Goal: Obtain resource: Obtain resource

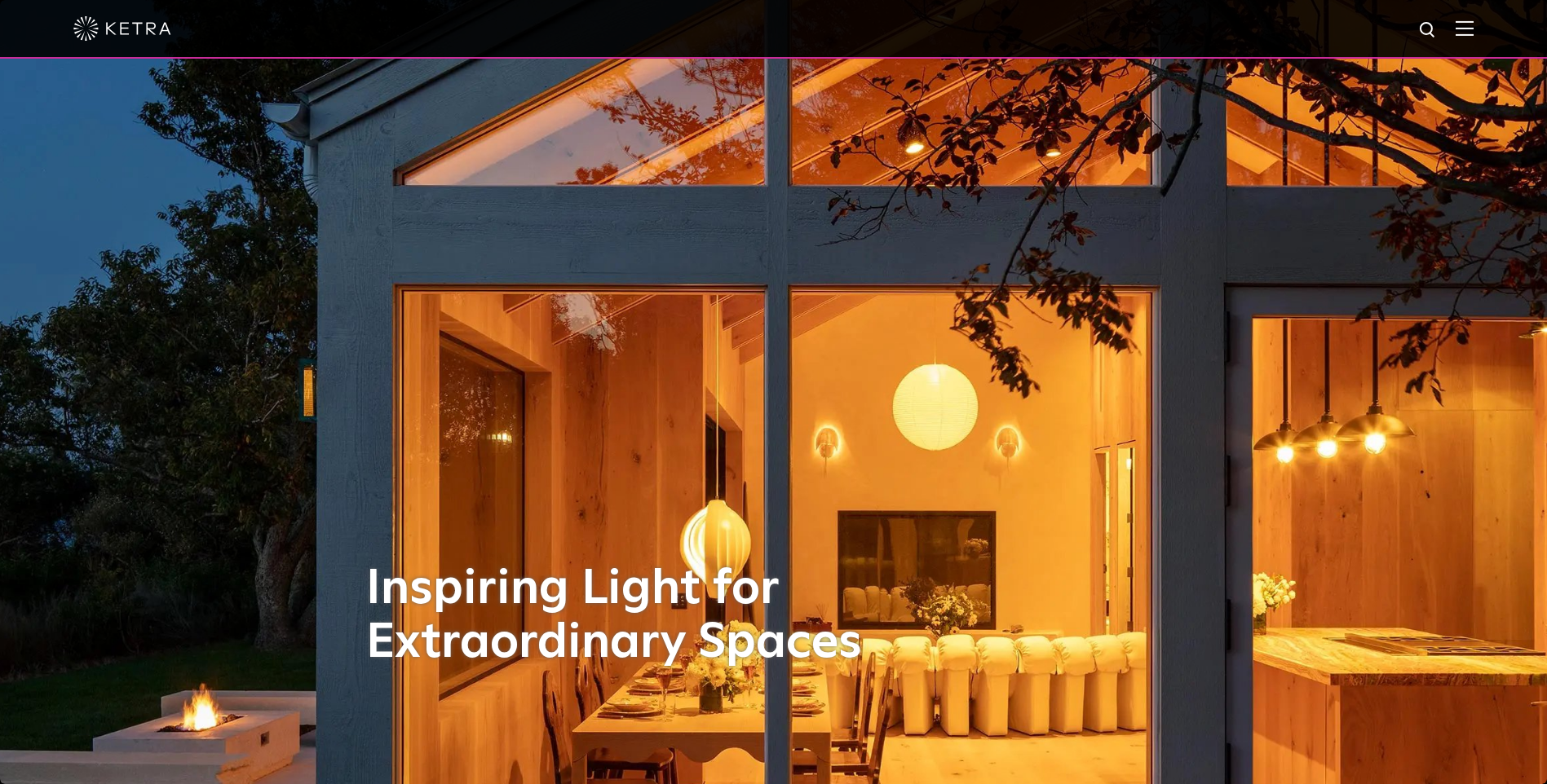
click at [1474, 32] on img at bounding box center [1465, 28] width 18 height 15
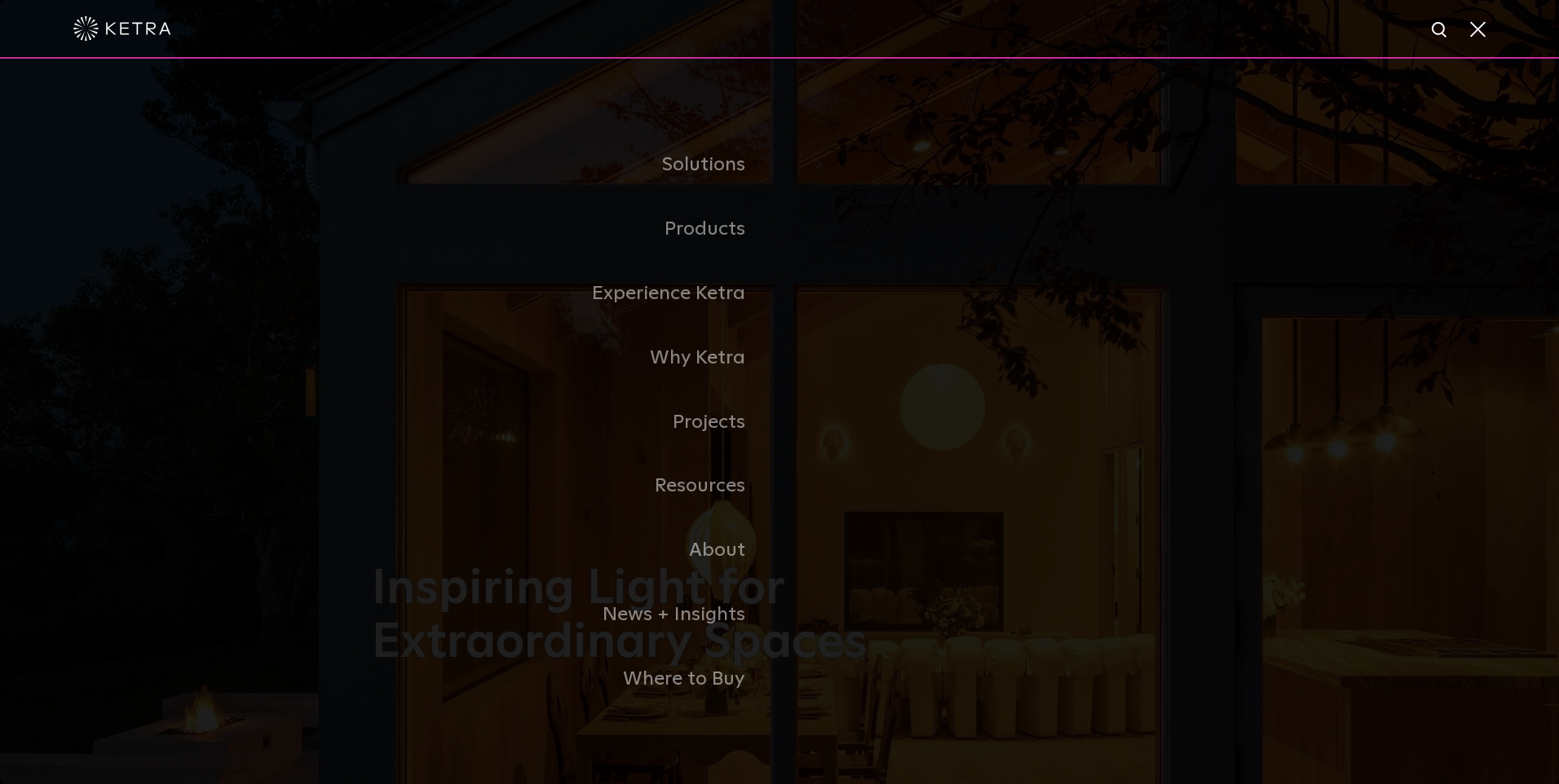
click at [0, 0] on link "Commercial Products" at bounding box center [0, 0] width 0 height 0
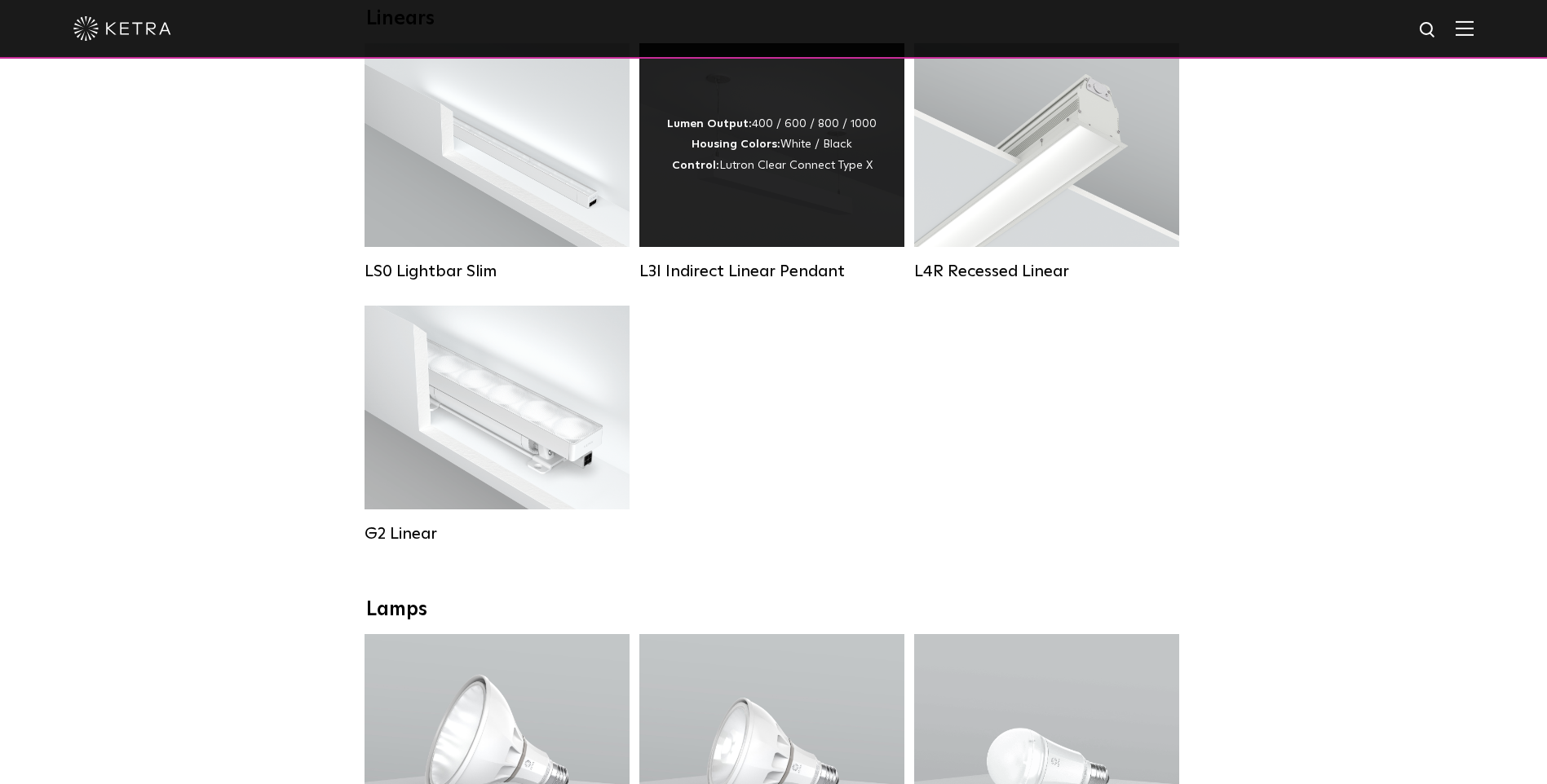
scroll to position [652, 0]
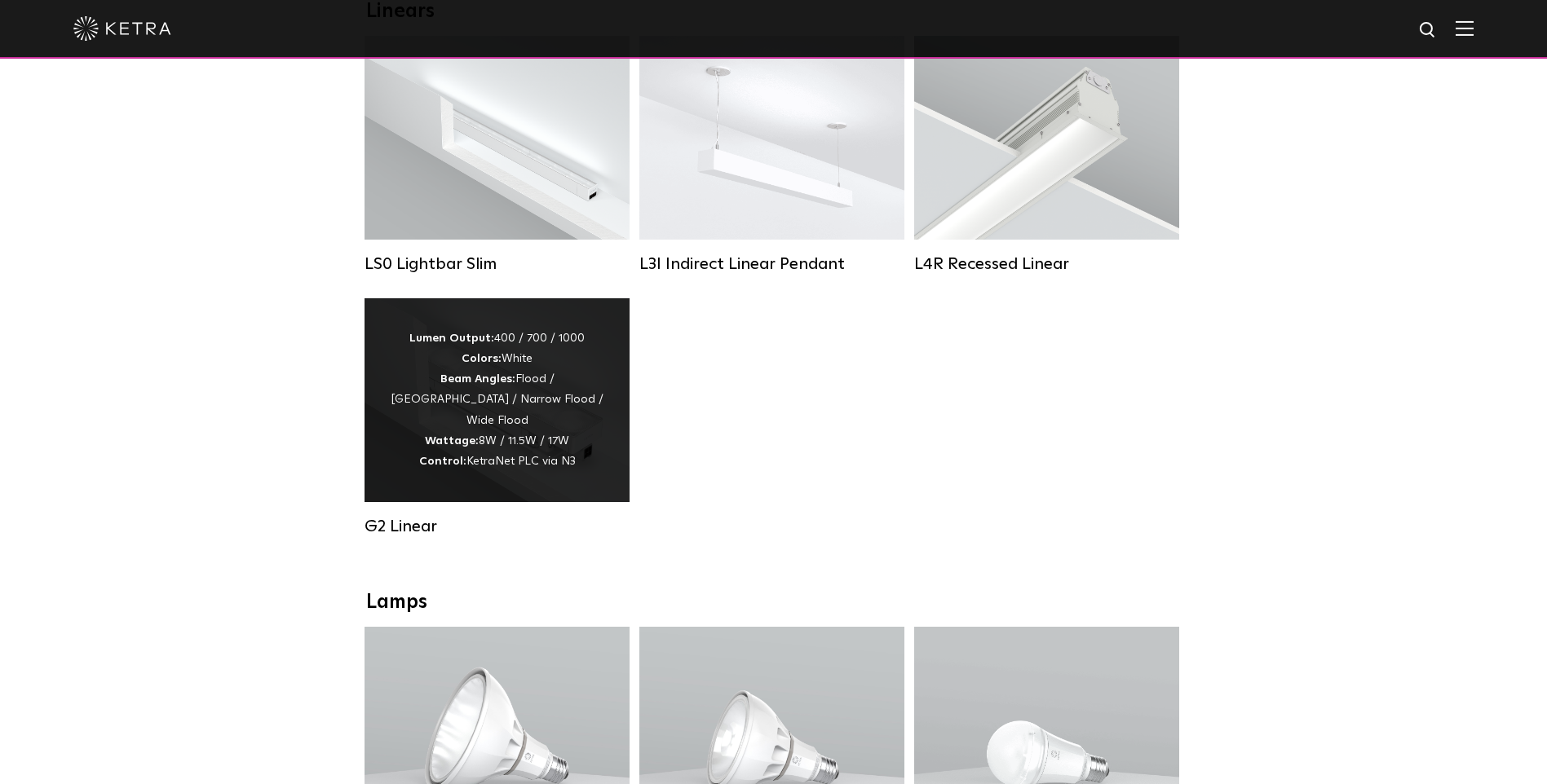
click at [534, 392] on div "Lumen Output: 400 / 700 / 1000 Colors: White Beam Angles: Flood / Graze / Narro…" at bounding box center [497, 400] width 216 height 144
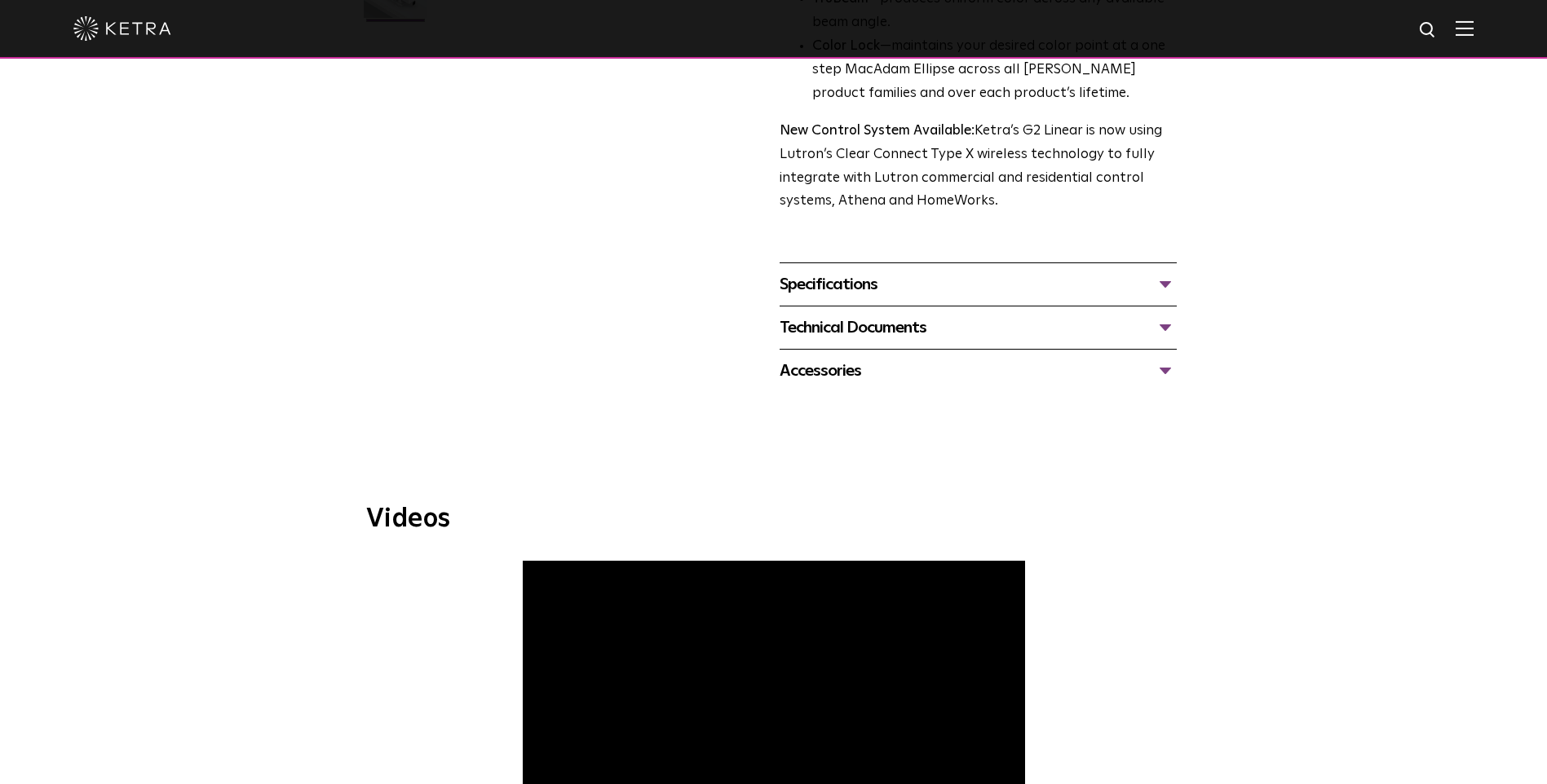
scroll to position [571, 0]
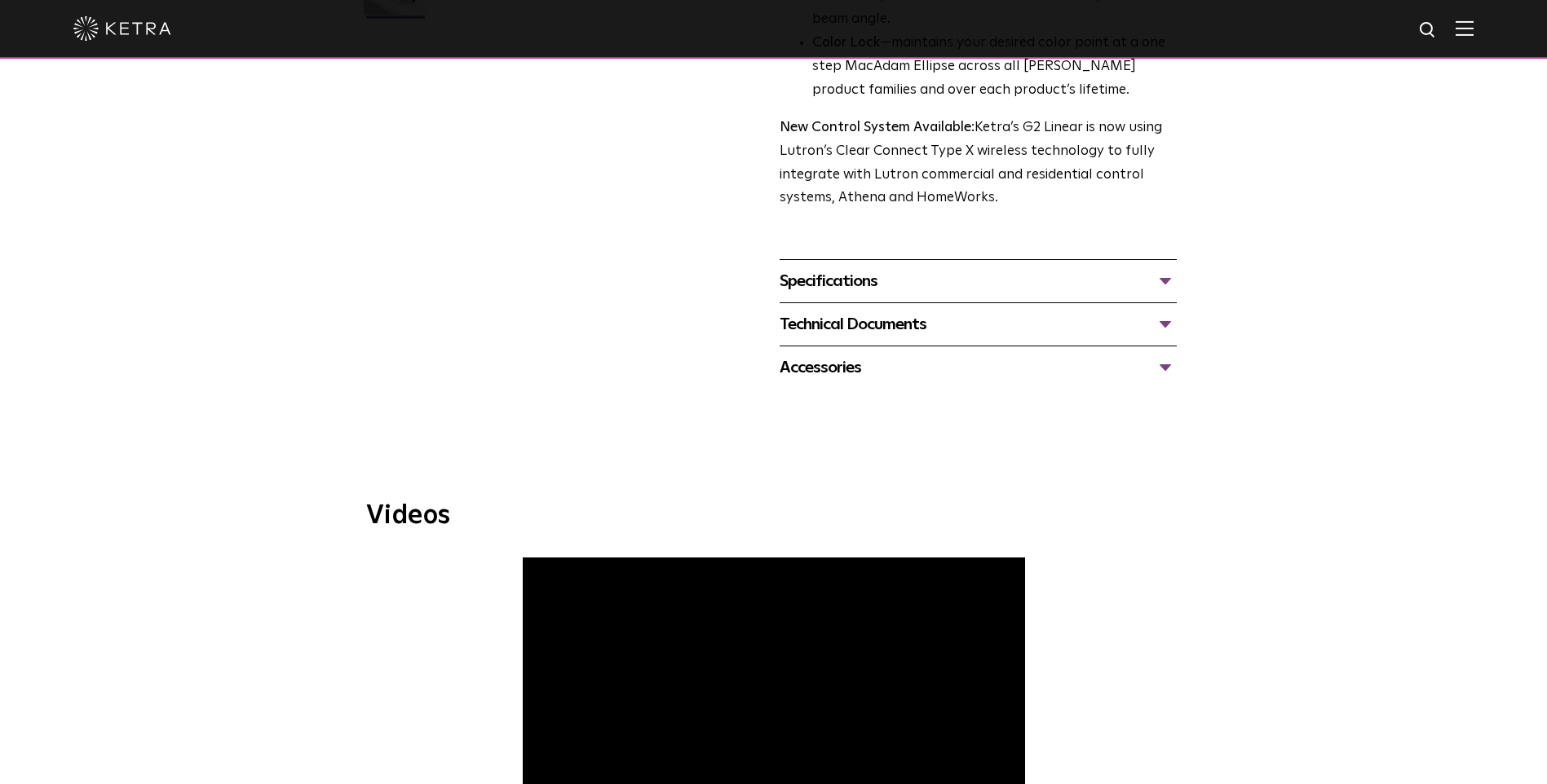
click at [1159, 277] on div "Specifications" at bounding box center [978, 281] width 397 height 26
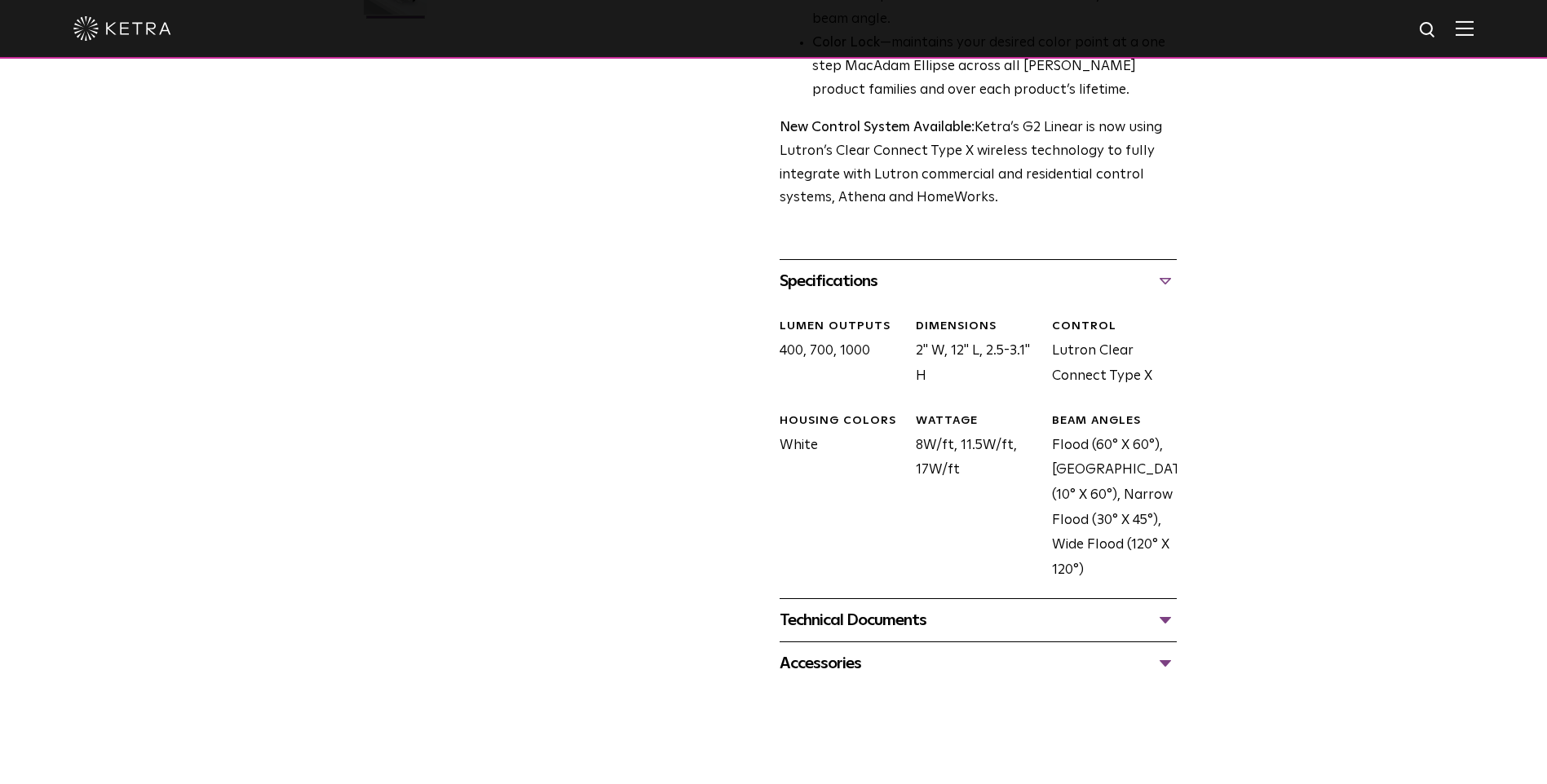
click at [1162, 624] on div "Technical Documents" at bounding box center [978, 620] width 397 height 26
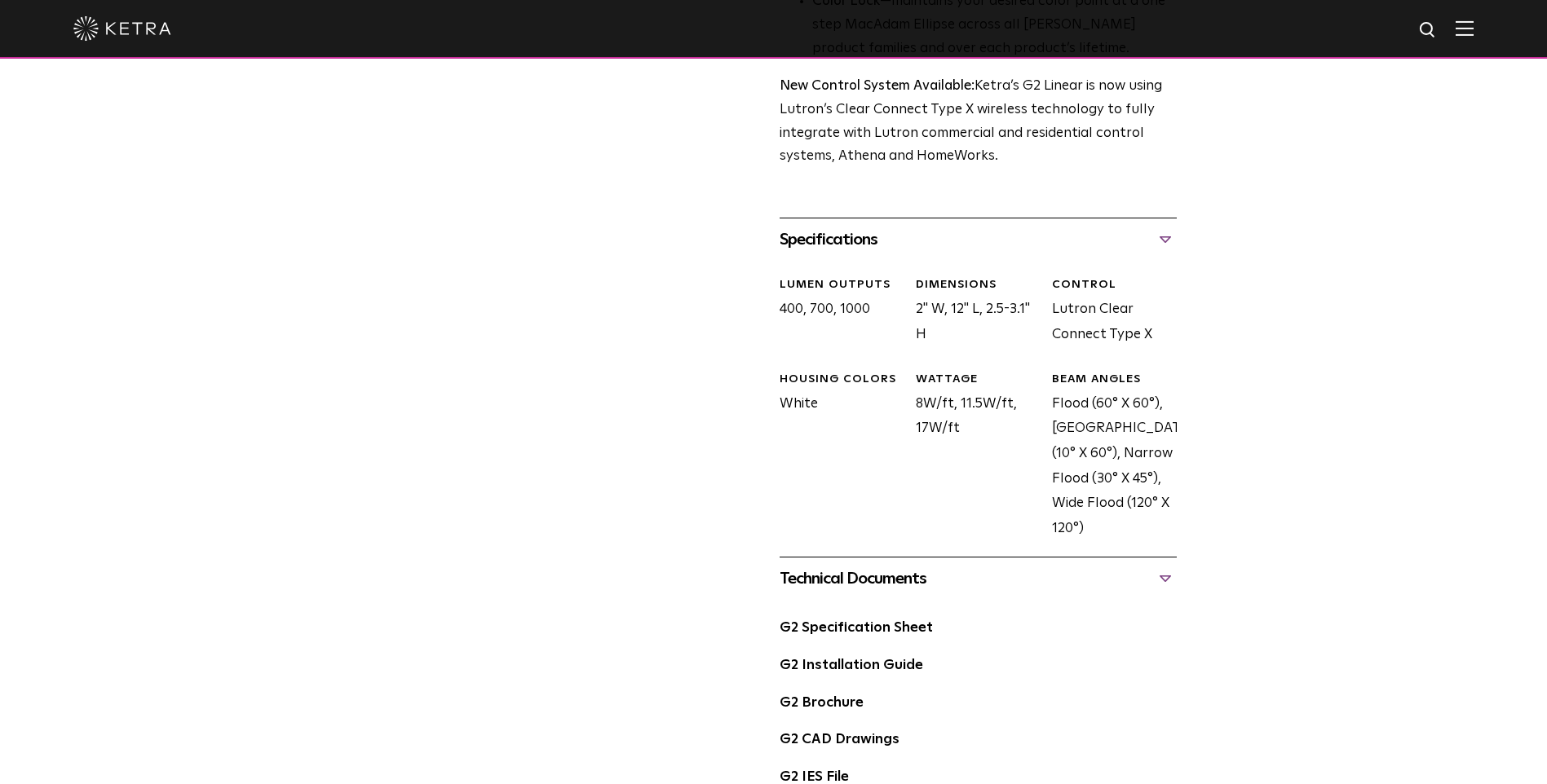
scroll to position [733, 0]
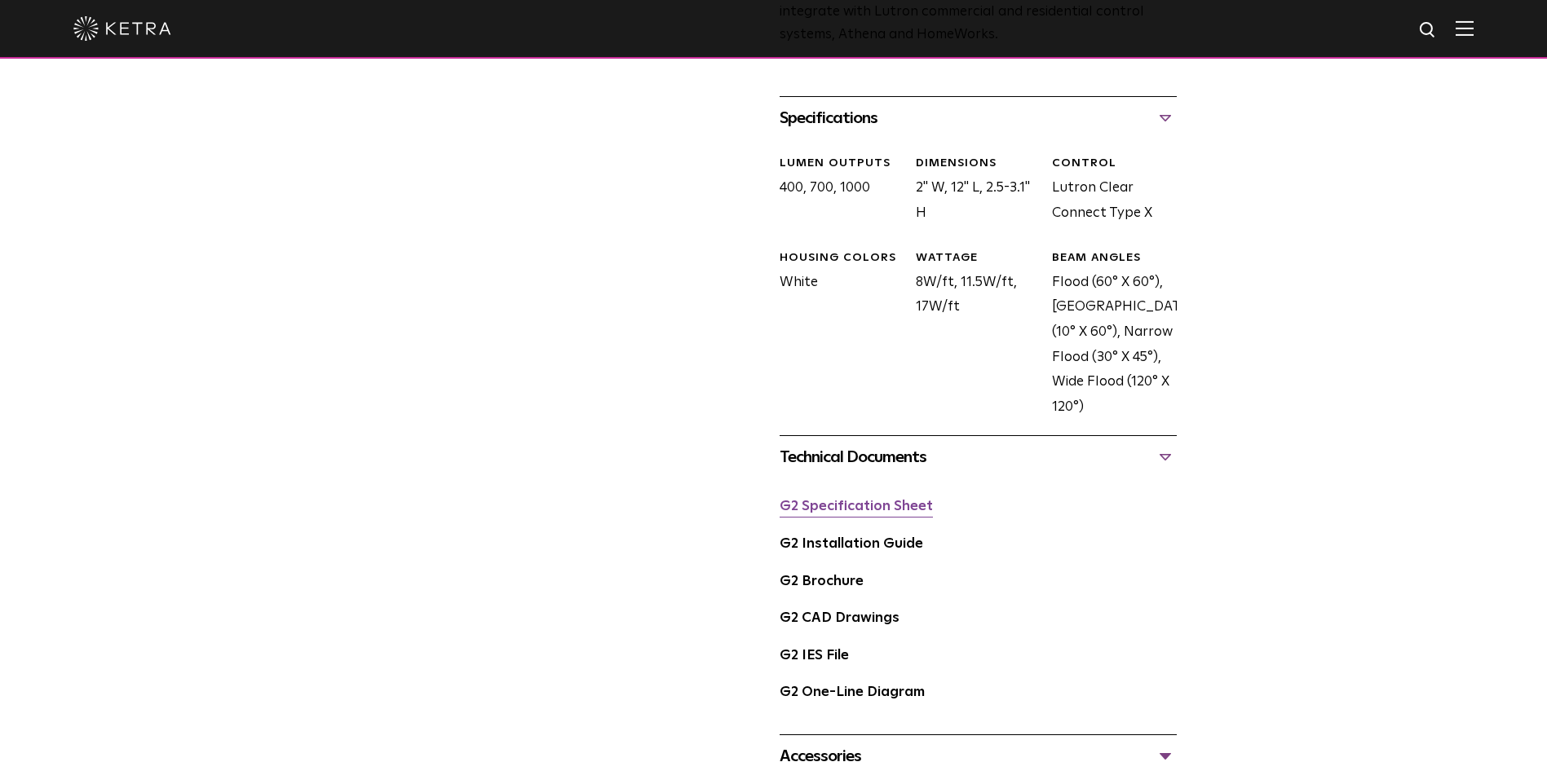
click at [922, 504] on link "G2 Specification Sheet" at bounding box center [856, 506] width 153 height 14
